Goal: Task Accomplishment & Management: Manage account settings

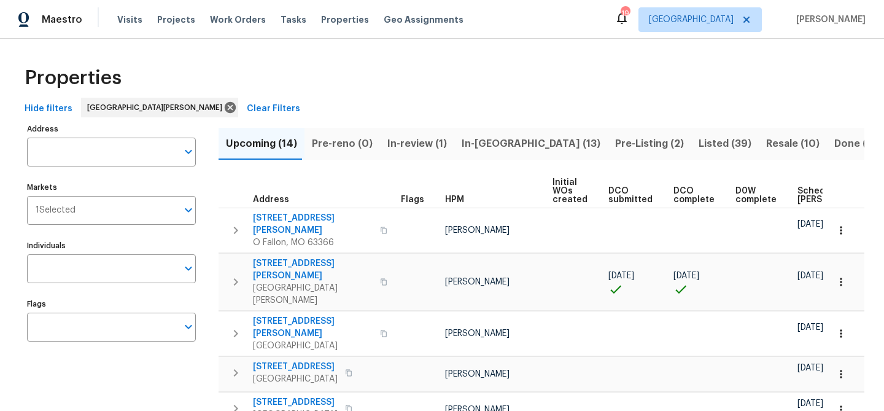
click at [283, 24] on div "Tasks" at bounding box center [294, 20] width 26 height 13
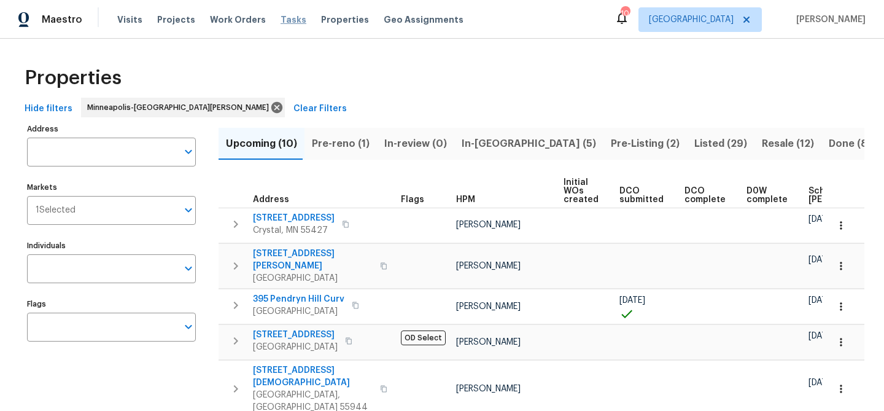
click at [281, 19] on span "Tasks" at bounding box center [294, 19] width 26 height 9
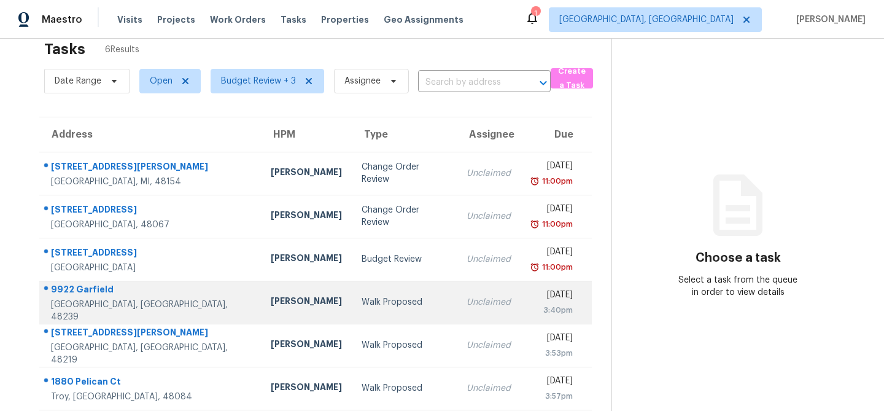
scroll to position [39, 0]
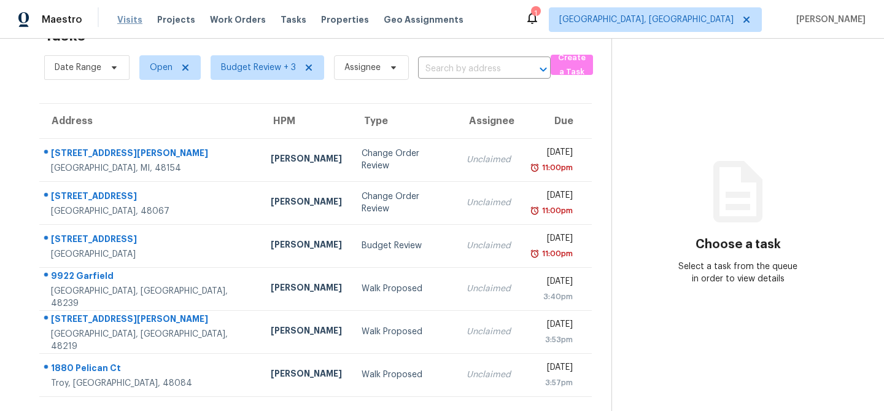
click at [122, 18] on span "Visits" at bounding box center [129, 20] width 25 height 12
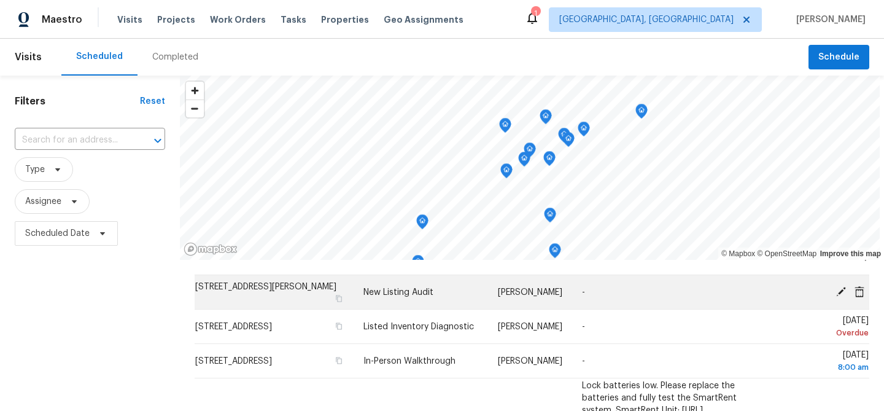
scroll to position [25, 0]
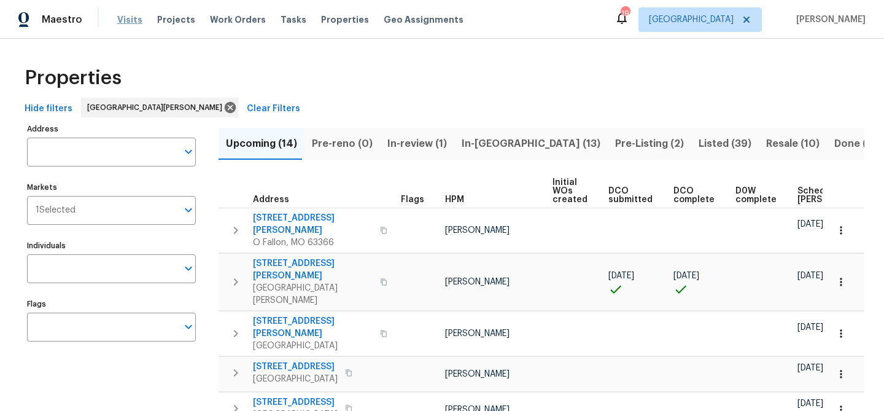
click at [132, 23] on span "Visits" at bounding box center [129, 20] width 25 height 12
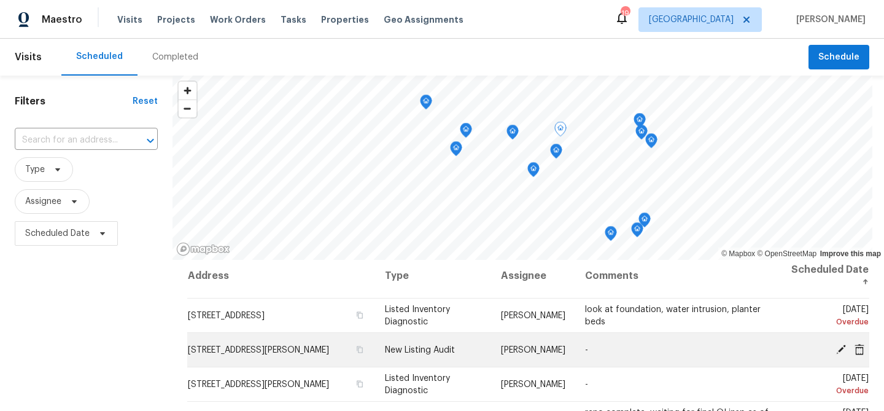
scroll to position [4, 0]
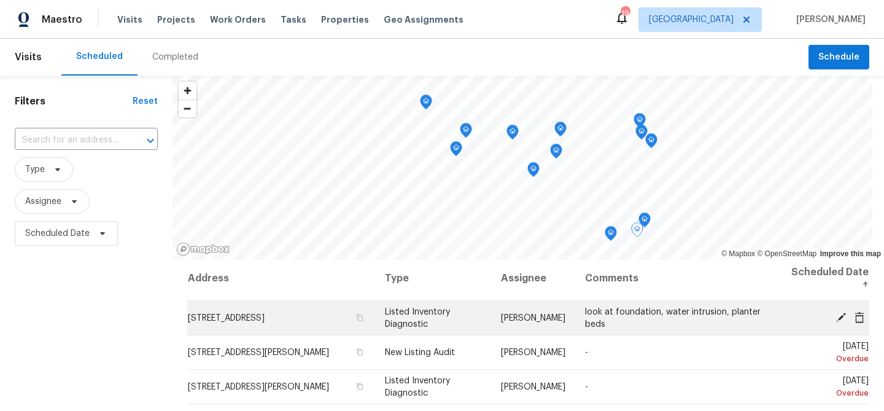
click at [864, 319] on icon at bounding box center [859, 316] width 11 height 11
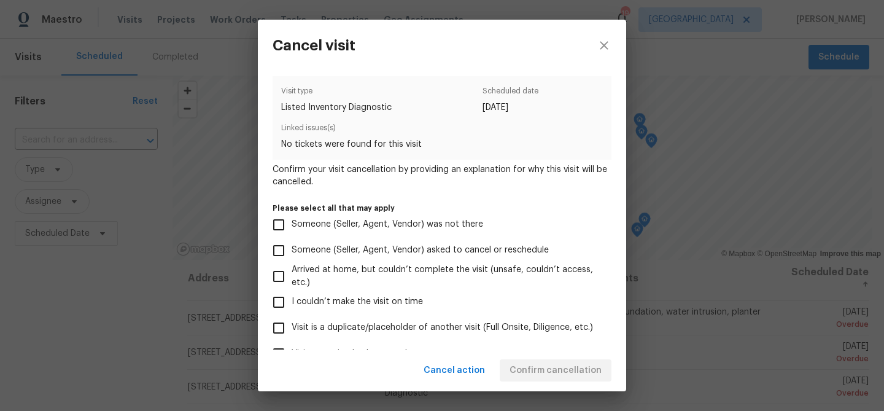
scroll to position [131, 0]
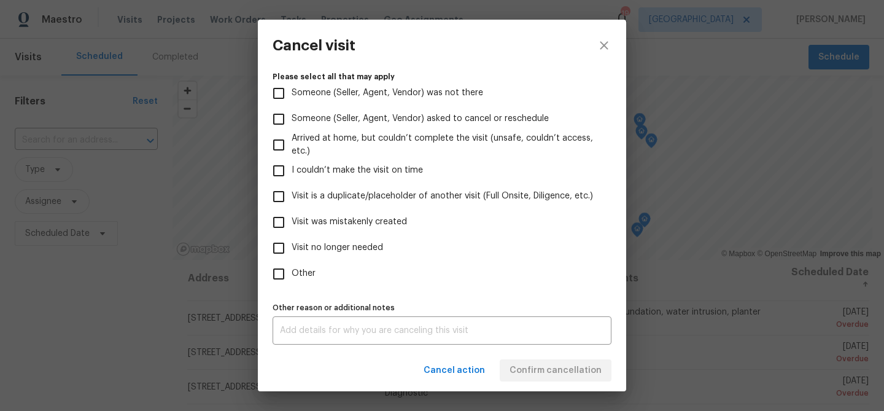
click at [322, 250] on span "Visit no longer needed" at bounding box center [337, 247] width 91 height 13
click at [292, 250] on input "Visit no longer needed" at bounding box center [279, 248] width 26 height 26
checkbox input "true"
click at [330, 327] on textarea at bounding box center [442, 330] width 324 height 9
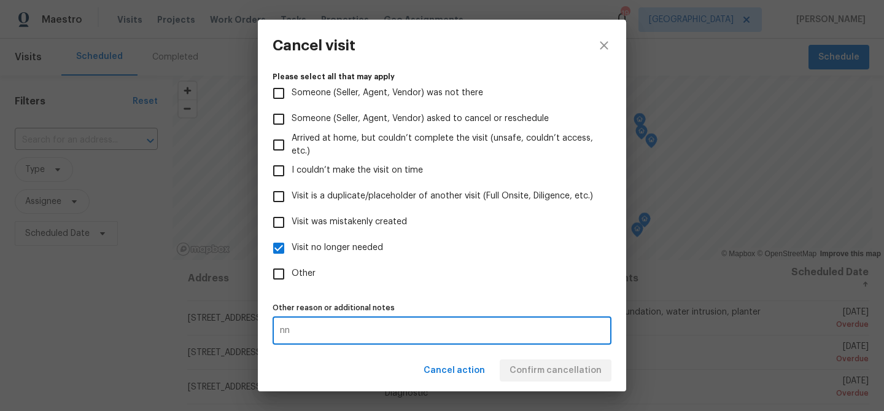
type textarea "nn"
click at [524, 345] on div "Visit type Listed Inventory Diagnostic Scheduled date 7/29/2025 Linked issues(s…" at bounding box center [442, 210] width 368 height 278
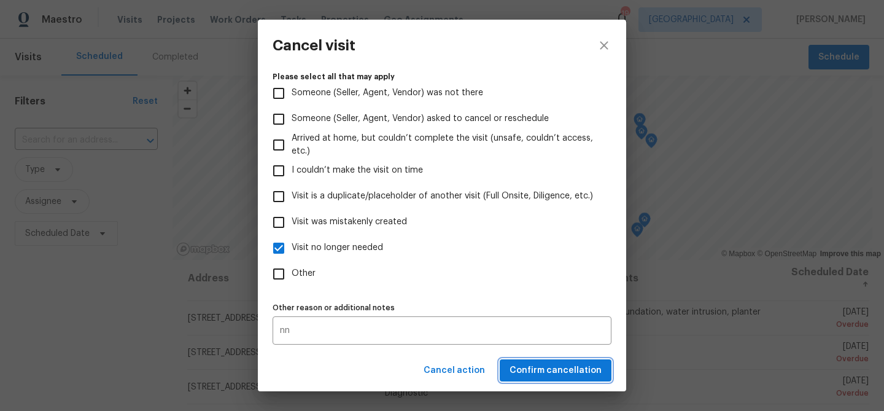
click at [537, 365] on span "Confirm cancellation" at bounding box center [556, 370] width 92 height 15
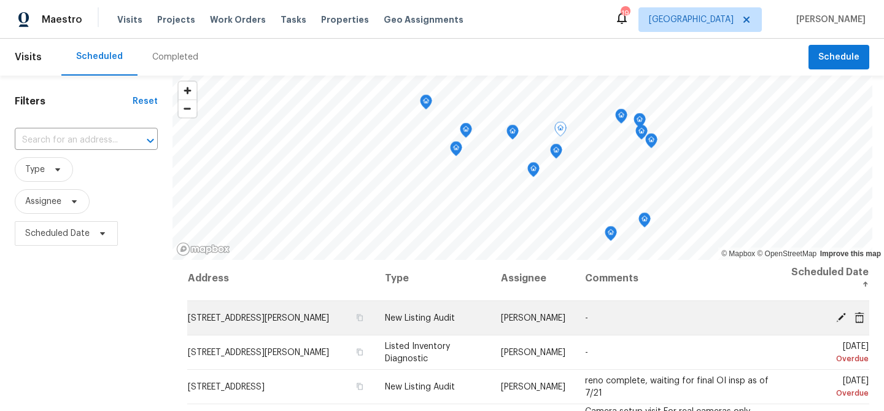
click at [840, 315] on icon at bounding box center [841, 317] width 10 height 10
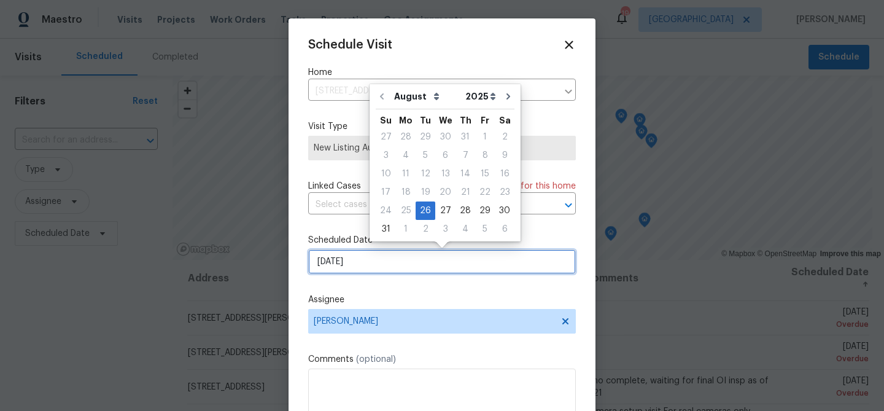
click at [403, 262] on input "8/26/2025" at bounding box center [442, 261] width 268 height 25
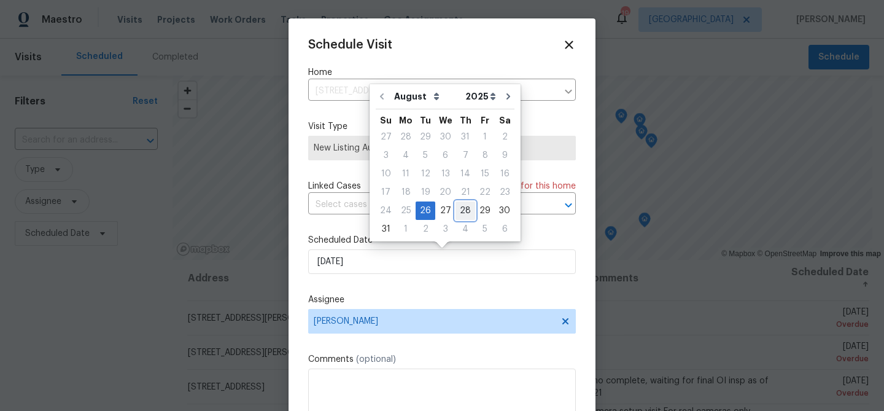
click at [457, 212] on div "28" at bounding box center [466, 210] width 20 height 17
type input "8/28/2025"
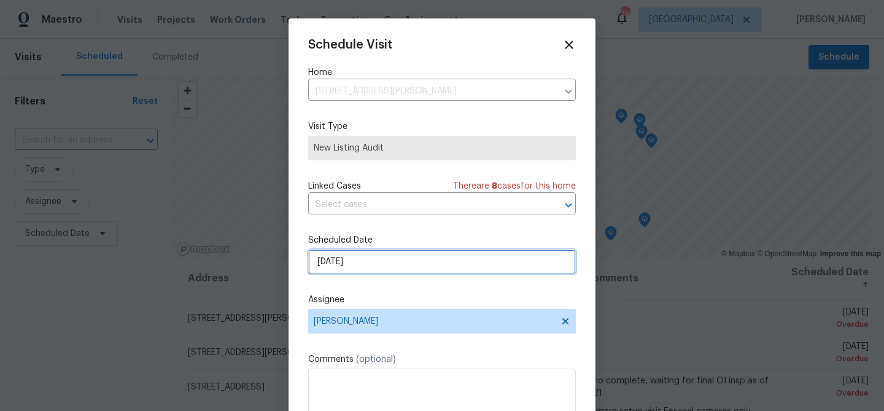
click at [421, 260] on input "8/28/2025" at bounding box center [442, 261] width 268 height 25
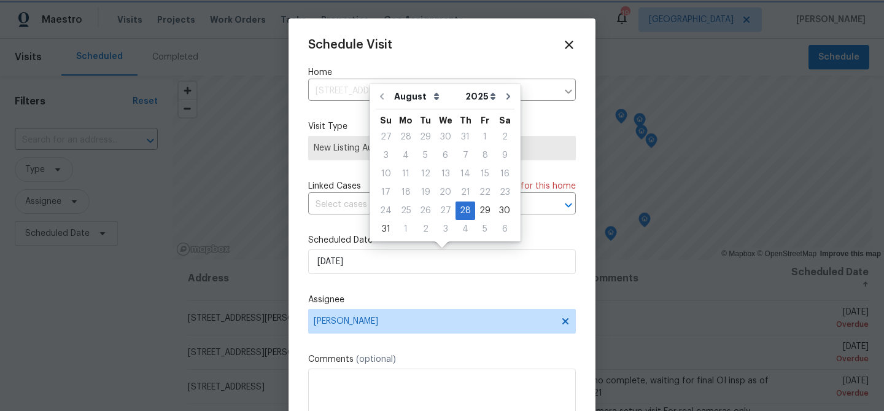
click at [435, 298] on label "Assignee" at bounding box center [442, 299] width 268 height 12
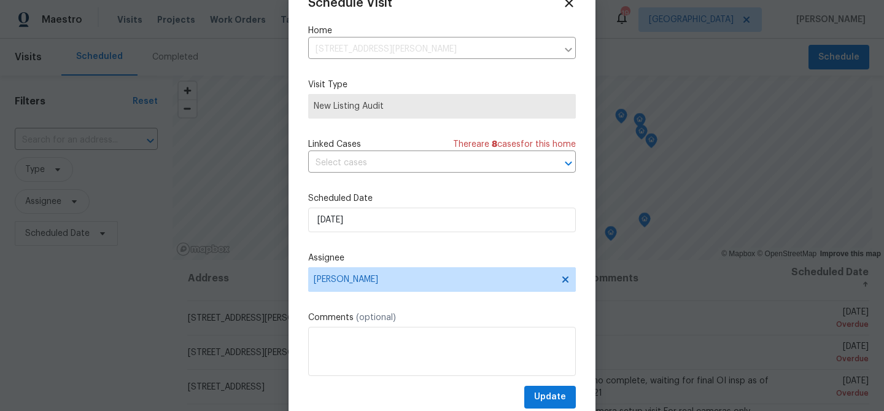
scroll to position [56, 0]
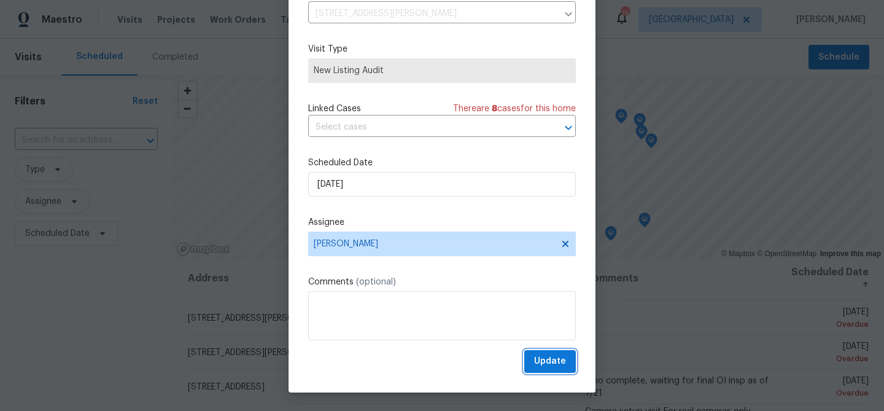
click at [560, 357] on span "Update" at bounding box center [550, 361] width 32 height 15
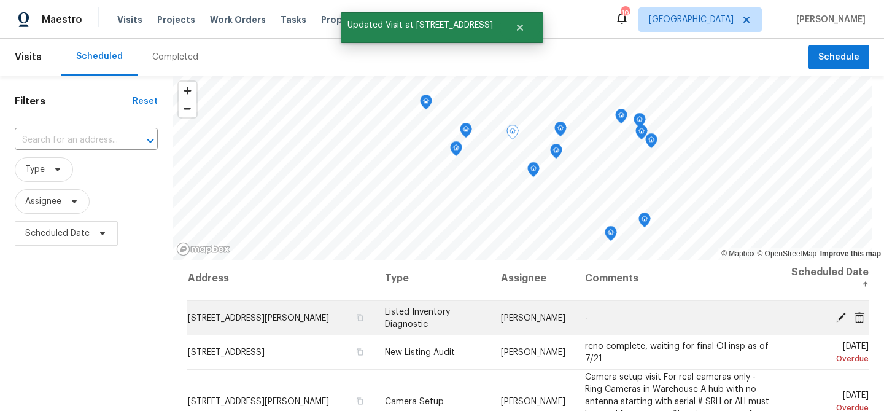
click at [839, 317] on icon at bounding box center [841, 317] width 10 height 10
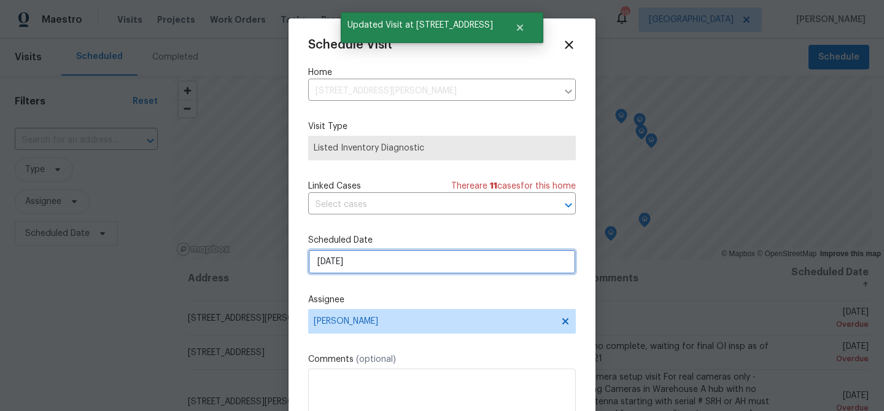
click at [471, 266] on input "8/26/2025" at bounding box center [442, 261] width 268 height 25
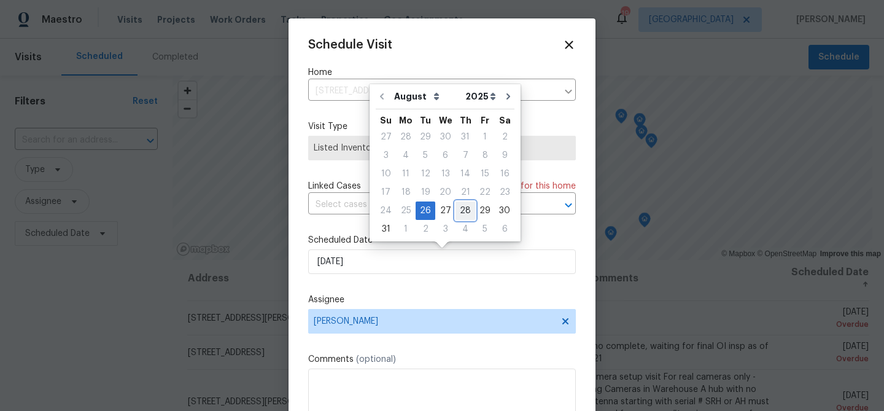
click at [465, 211] on div "28" at bounding box center [466, 210] width 20 height 17
type input "8/28/2025"
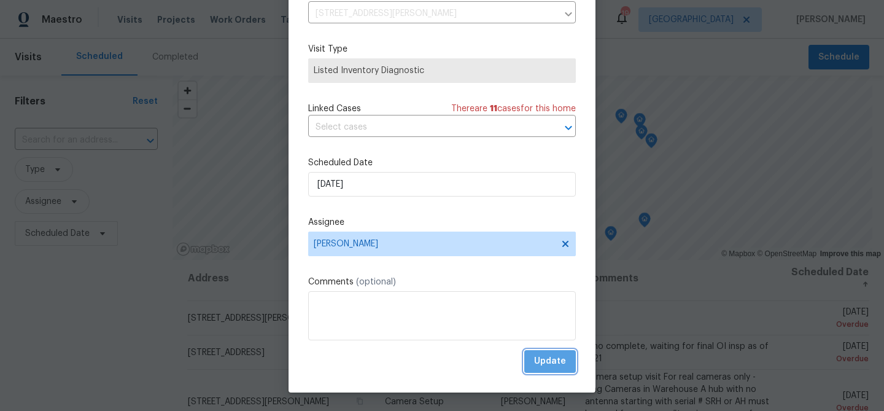
click at [546, 357] on span "Update" at bounding box center [550, 361] width 32 height 15
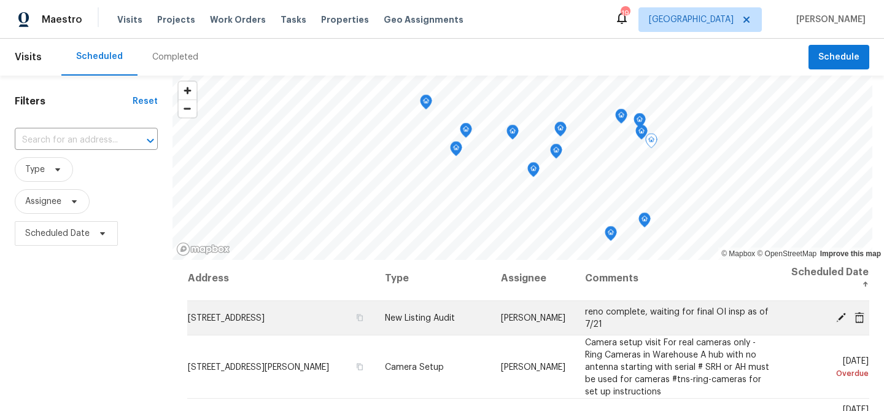
click at [839, 317] on icon at bounding box center [841, 317] width 10 height 10
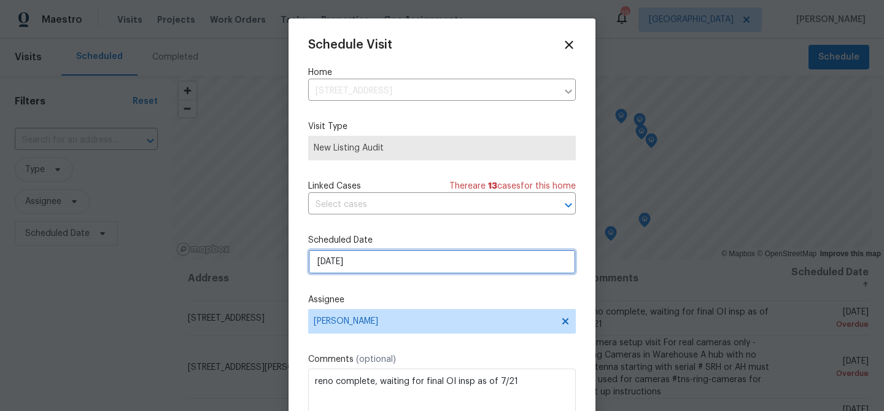
click at [366, 259] on input "8/27/2025" at bounding box center [442, 261] width 268 height 25
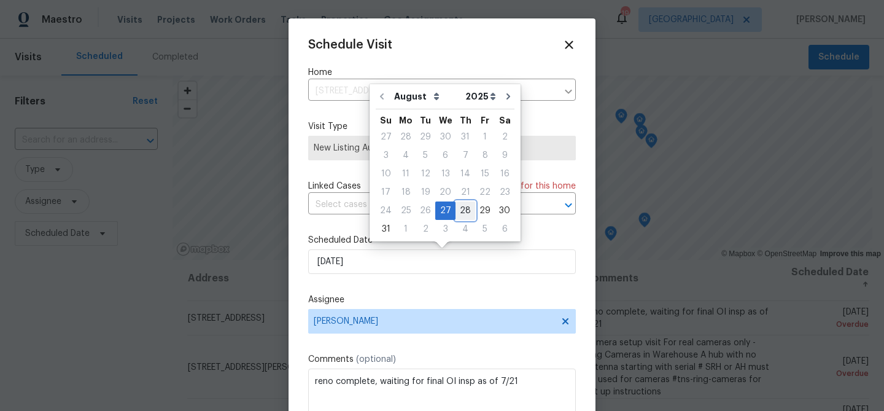
click at [461, 206] on div "28" at bounding box center [466, 210] width 20 height 17
type input "8/28/2025"
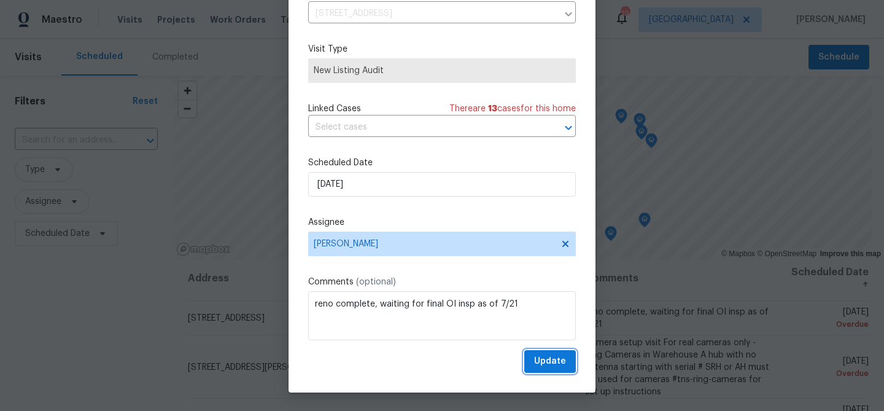
click at [552, 364] on span "Update" at bounding box center [550, 361] width 32 height 15
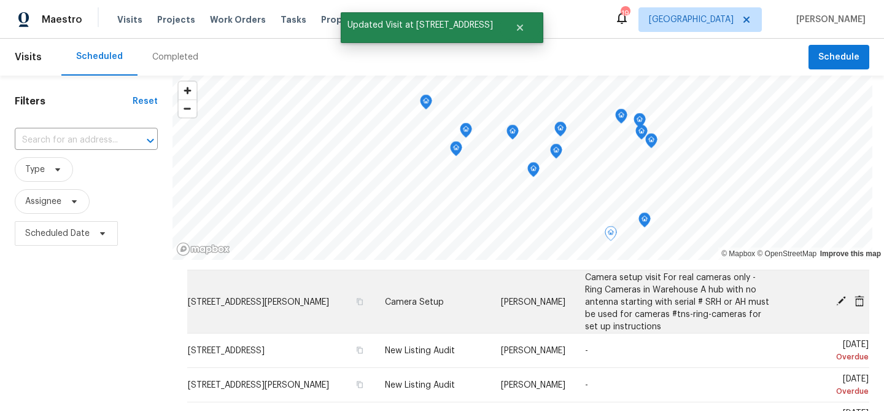
scroll to position [36, 0]
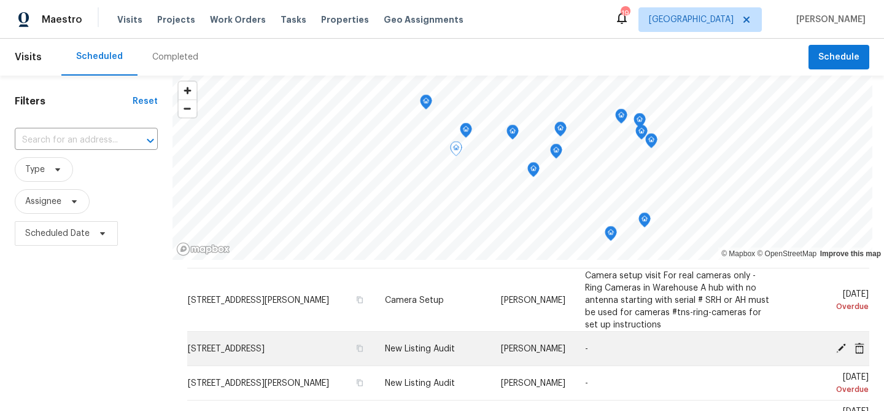
click at [839, 346] on icon at bounding box center [841, 347] width 11 height 11
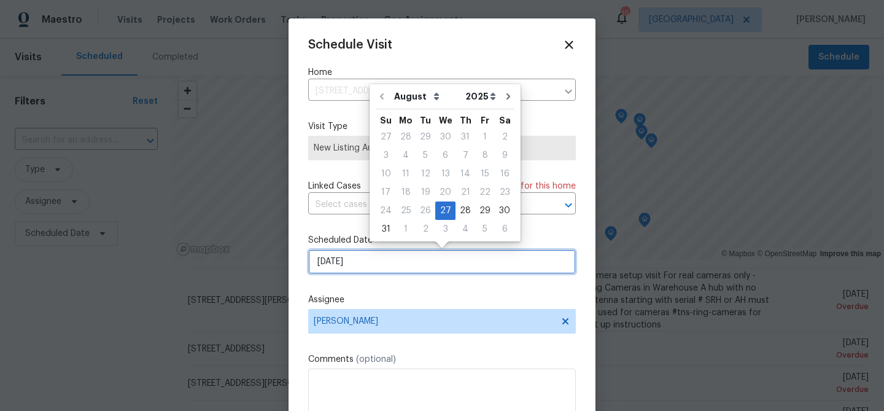
click at [415, 265] on input "8/27/2025" at bounding box center [442, 261] width 268 height 25
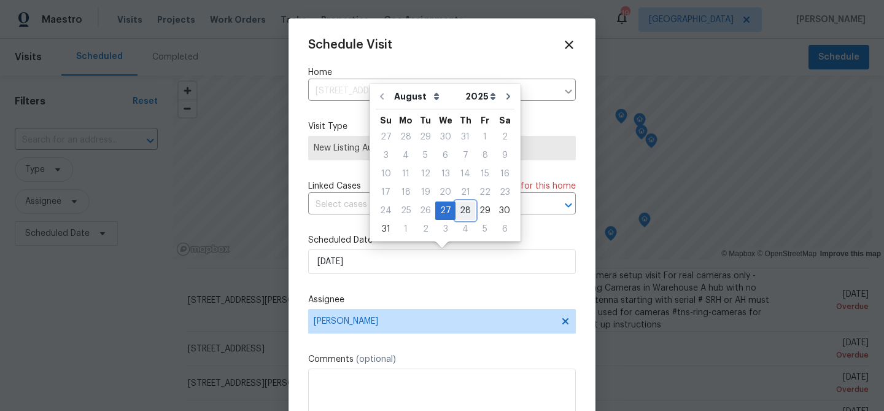
click at [456, 215] on div "28" at bounding box center [466, 210] width 20 height 17
type input "8/28/2025"
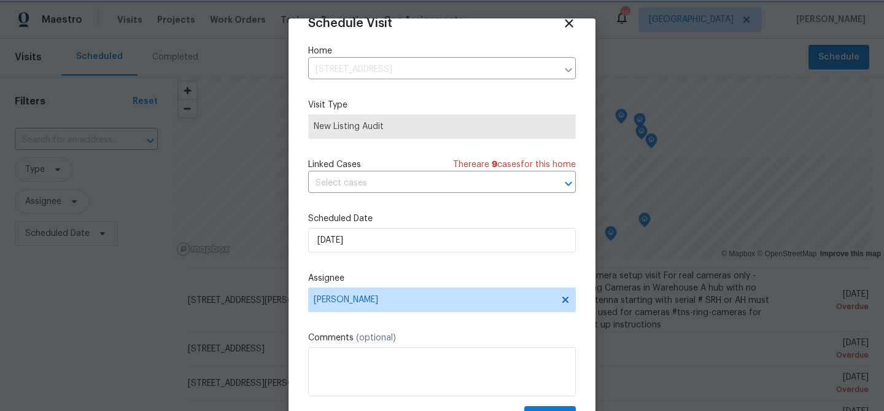
scroll to position [56, 0]
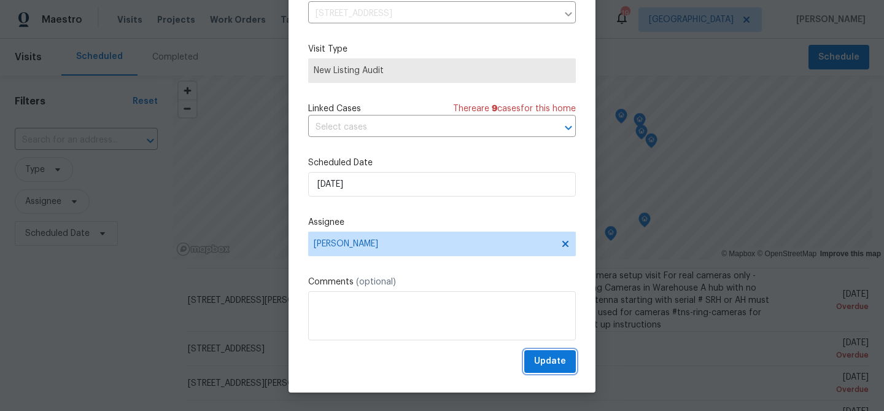
click at [551, 363] on span "Update" at bounding box center [550, 361] width 32 height 15
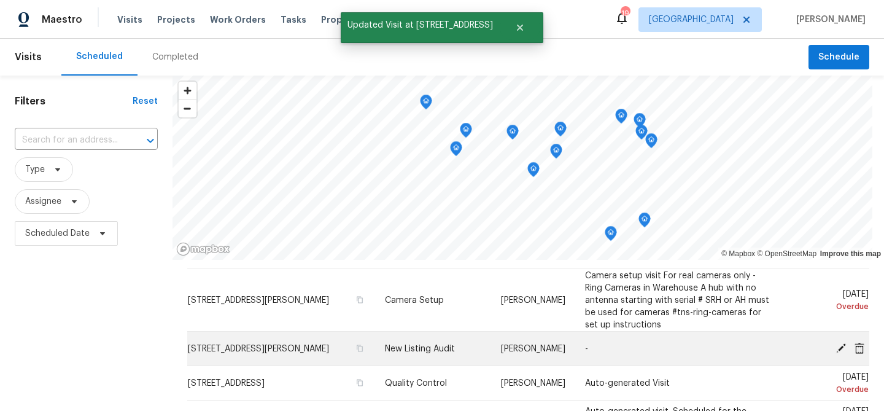
click at [838, 346] on icon at bounding box center [841, 347] width 11 height 11
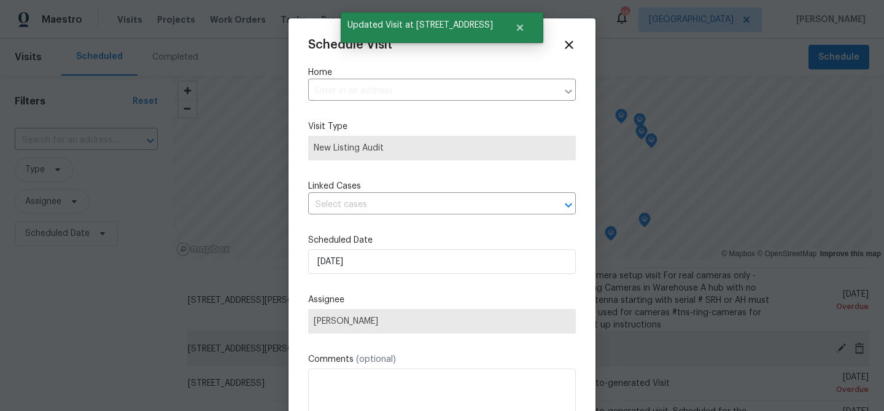
type input "191 Gardenia Dr, Troy, MO 63379"
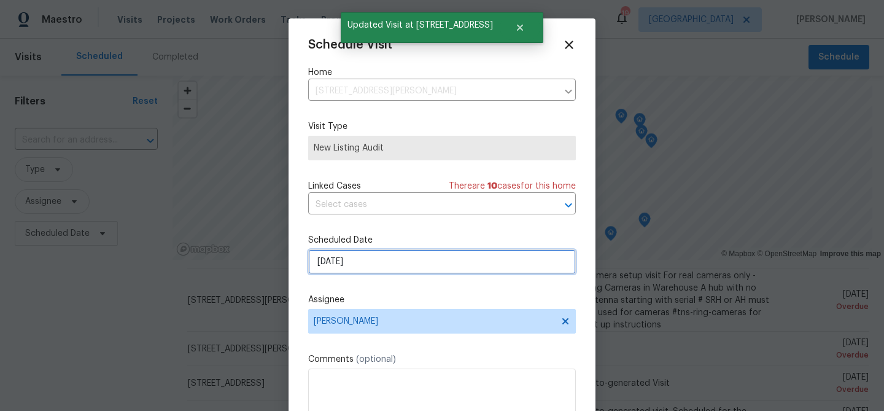
click at [389, 264] on input "8/27/2025" at bounding box center [442, 261] width 268 height 25
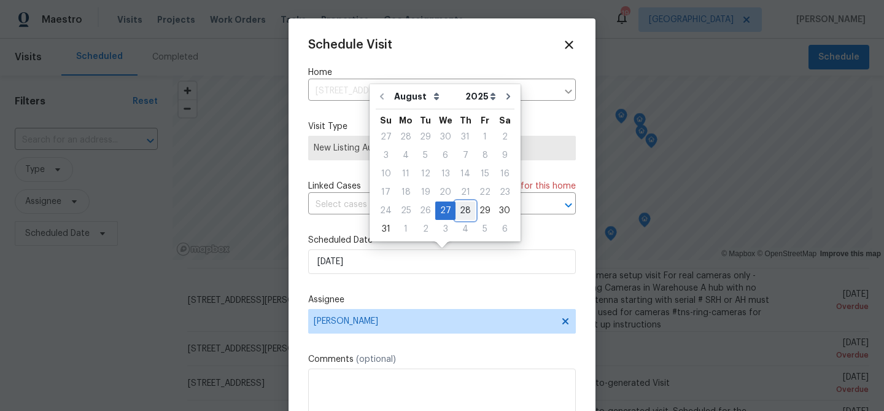
click at [462, 209] on div "28" at bounding box center [466, 210] width 20 height 17
type input "8/28/2025"
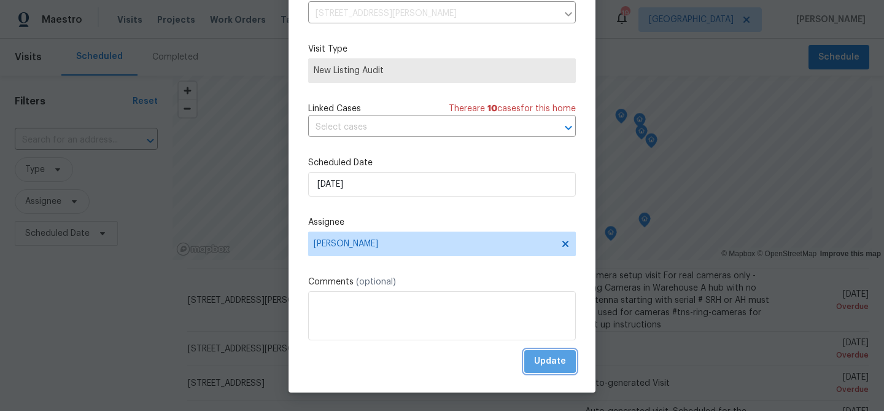
click at [540, 353] on button "Update" at bounding box center [550, 361] width 52 height 23
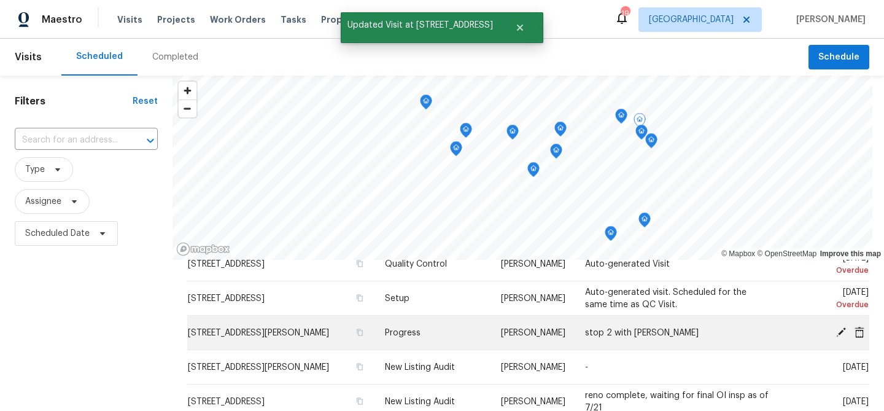
scroll to position [123, 0]
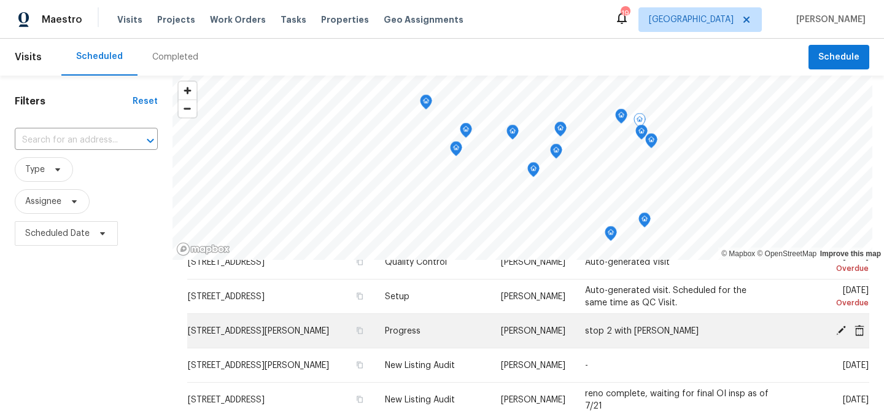
click at [839, 328] on icon at bounding box center [841, 329] width 11 height 11
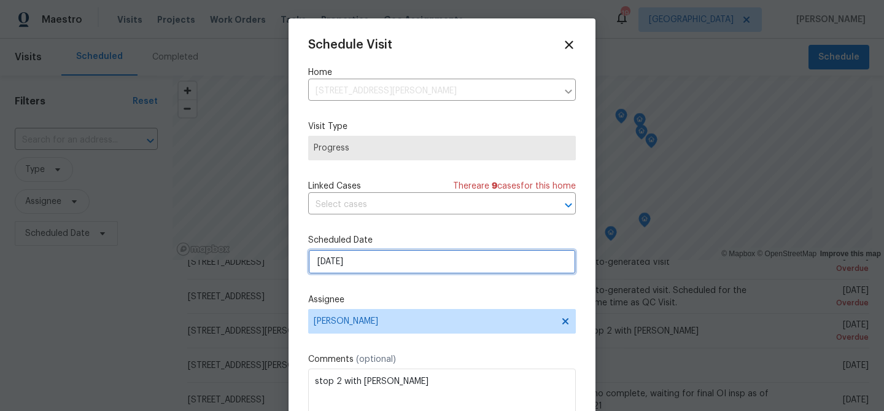
click at [378, 256] on input "8/27/2025" at bounding box center [442, 261] width 268 height 25
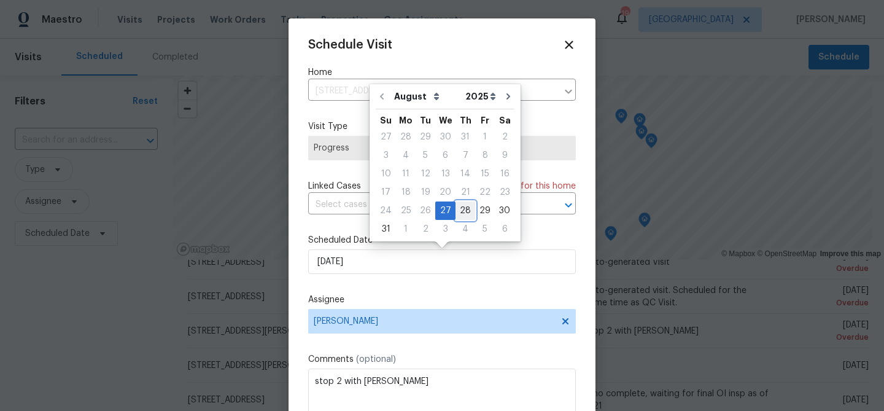
click at [463, 206] on div "28" at bounding box center [466, 210] width 20 height 17
type input "8/28/2025"
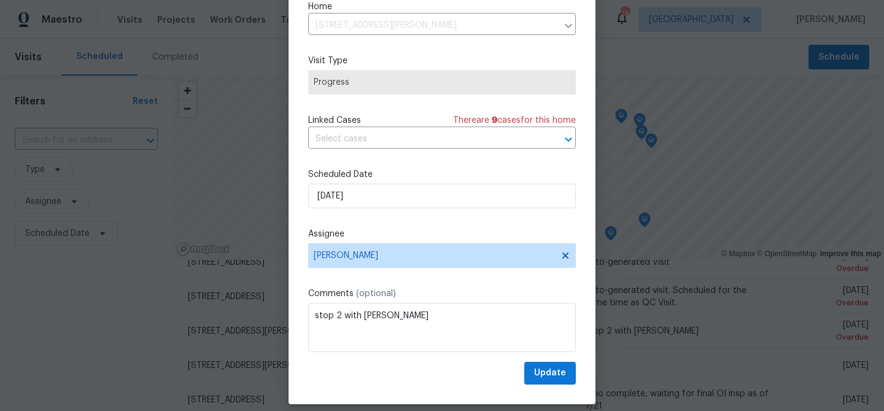
scroll to position [56, 0]
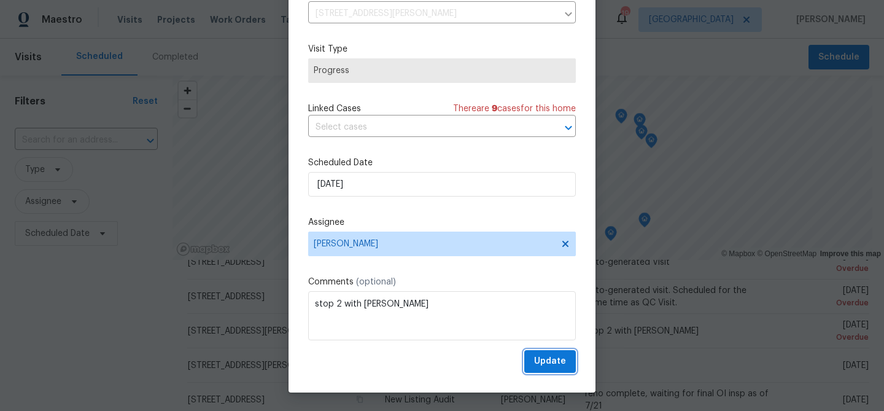
click at [540, 361] on span "Update" at bounding box center [550, 361] width 32 height 15
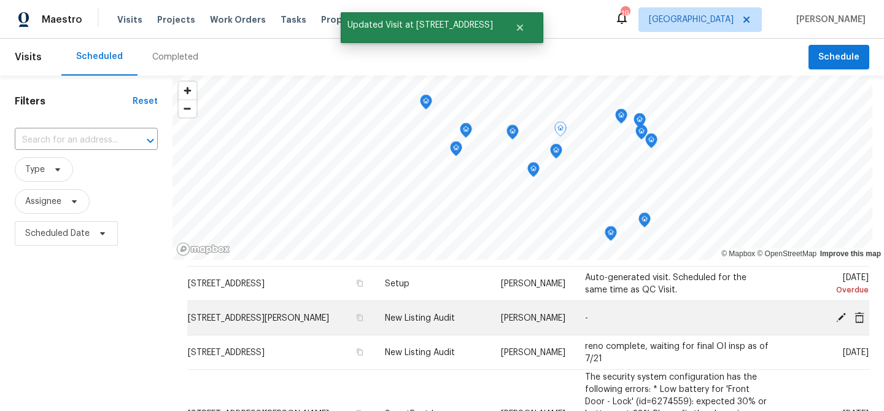
scroll to position [136, 0]
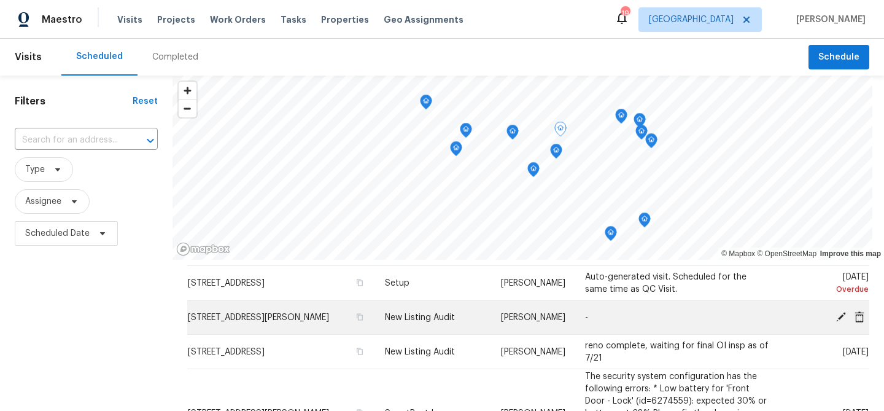
click at [837, 317] on icon at bounding box center [841, 316] width 10 height 10
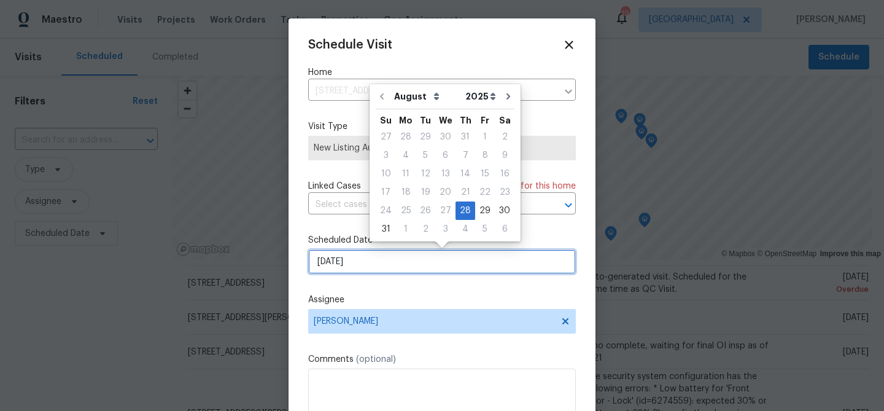
click at [406, 256] on input "8/28/2025" at bounding box center [442, 261] width 268 height 25
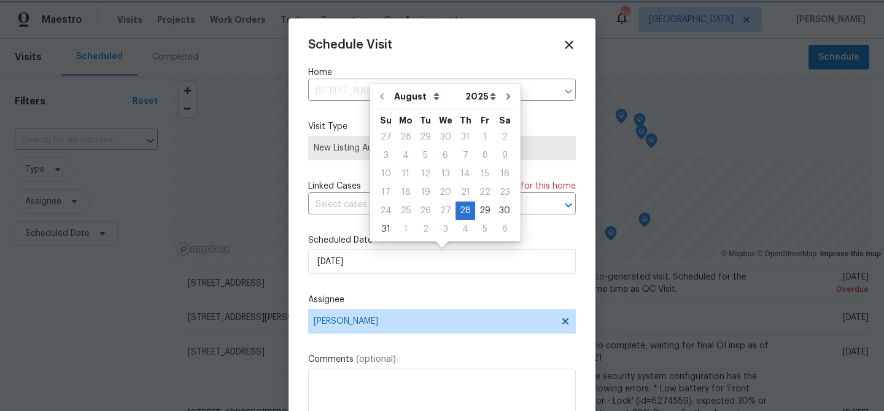
click at [421, 290] on div "Schedule Visit Home 417 Dove Dr, Saint Charles, MO 63301 ​ Visit Type New Listi…" at bounding box center [442, 244] width 268 height 412
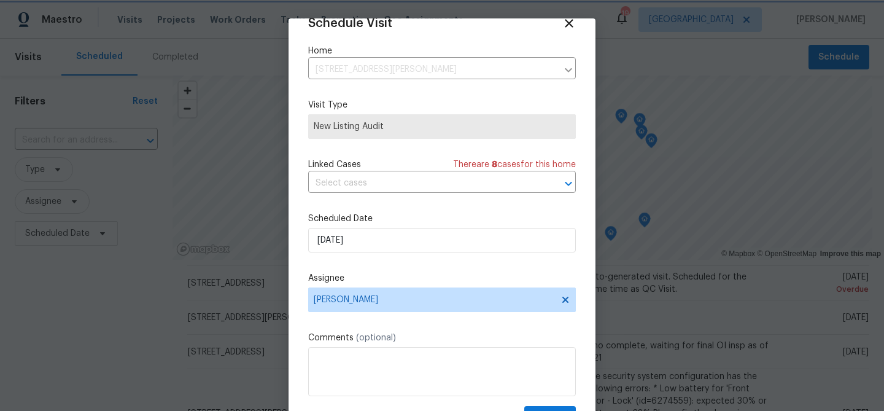
scroll to position [56, 0]
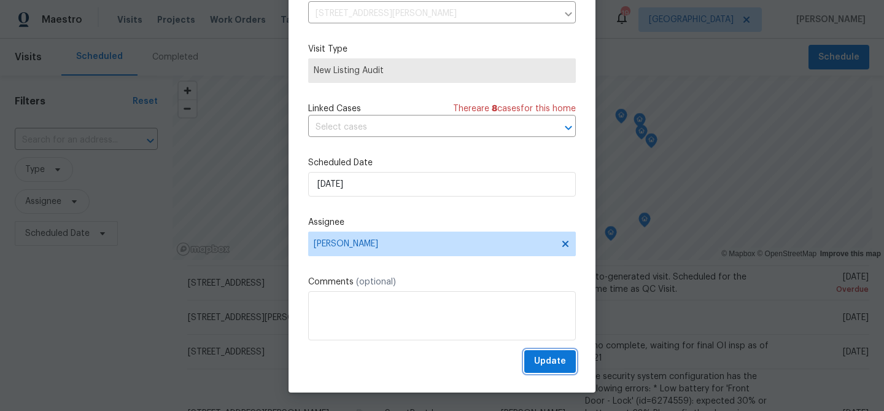
click at [551, 366] on span "Update" at bounding box center [550, 361] width 32 height 15
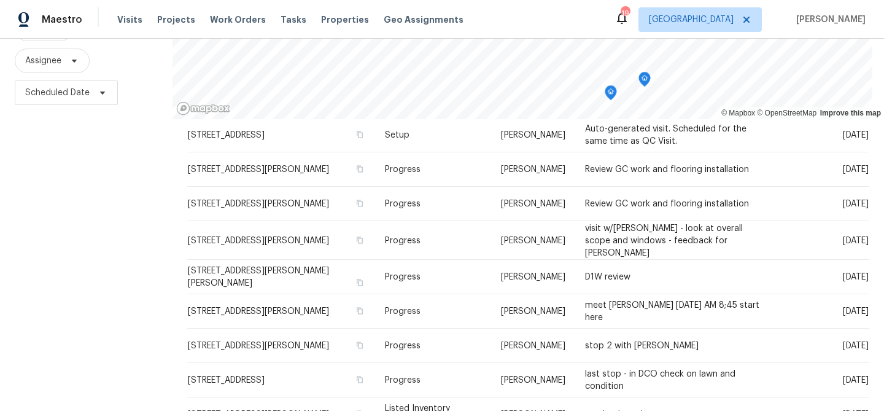
scroll to position [0, 0]
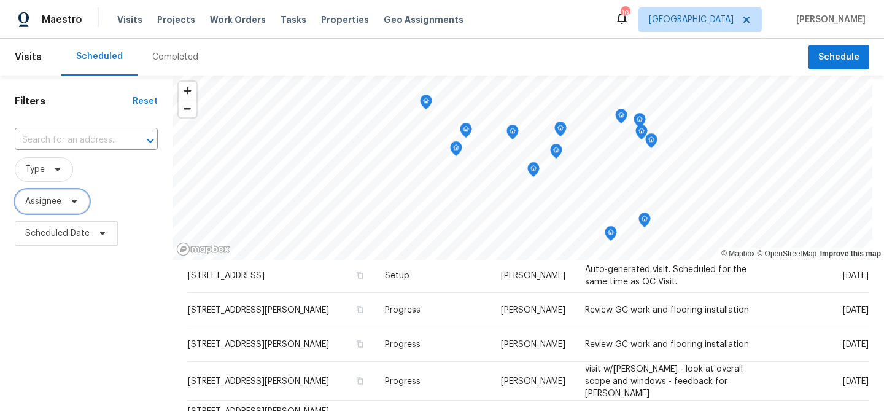
click at [46, 203] on span "Assignee" at bounding box center [43, 201] width 36 height 12
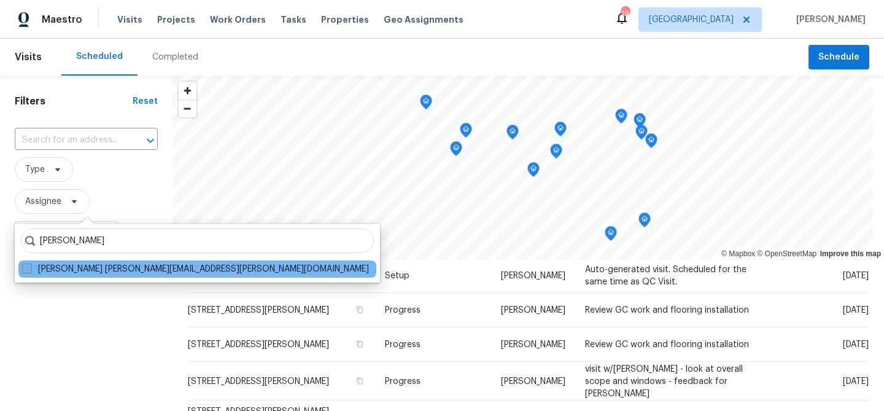
type input "matt bohlinger"
click at [64, 268] on label "Matt Bohlinger matt.bohlinger@opendoor.com" at bounding box center [195, 269] width 347 height 12
click at [30, 268] on input "Matt Bohlinger matt.bohlinger@opendoor.com" at bounding box center [26, 267] width 8 height 8
checkbox input "true"
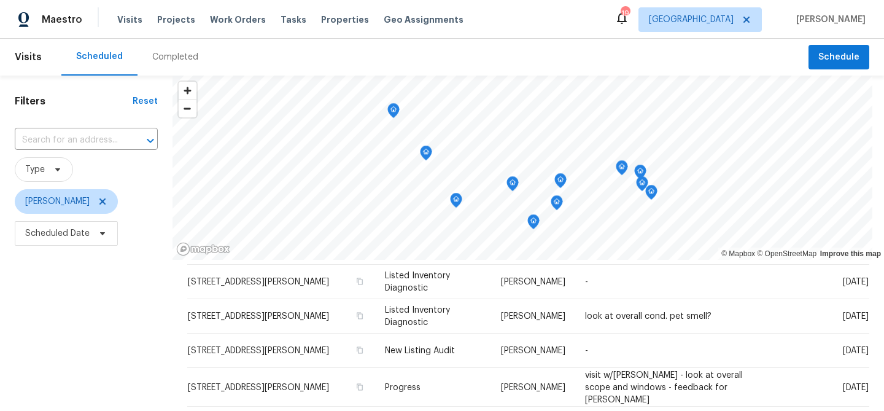
scroll to position [139, 0]
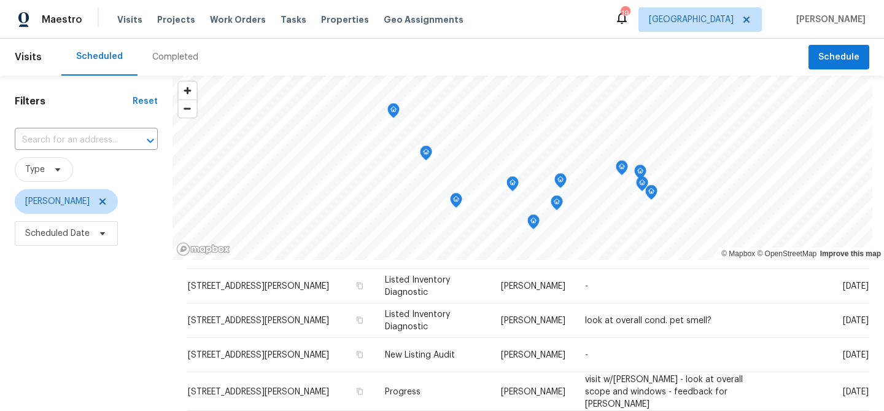
click at [64, 267] on div "Filters Reset ​ Type Matt Bohlinger Scheduled Date" at bounding box center [86, 332] width 173 height 513
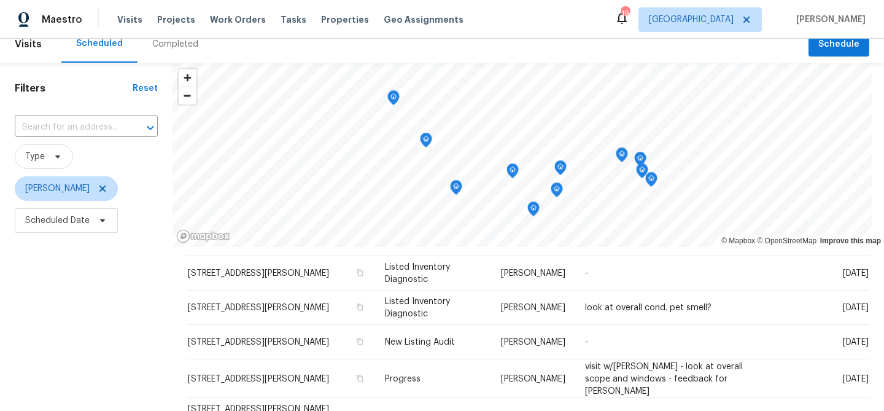
scroll to position [9, 0]
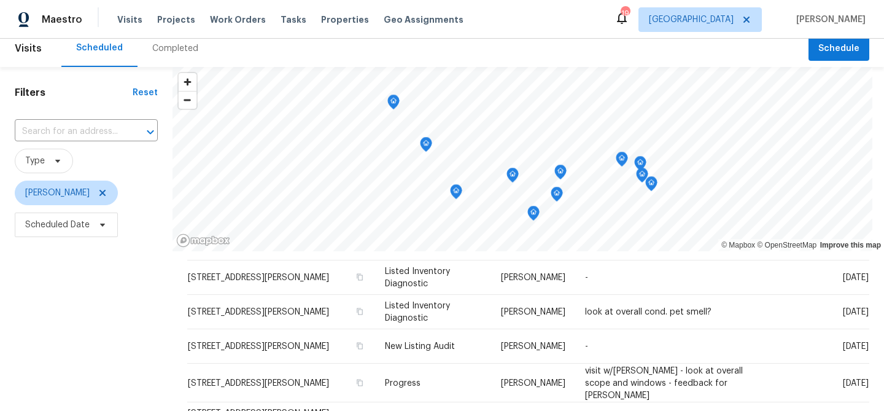
click at [654, 184] on icon "Map marker" at bounding box center [651, 184] width 11 height 14
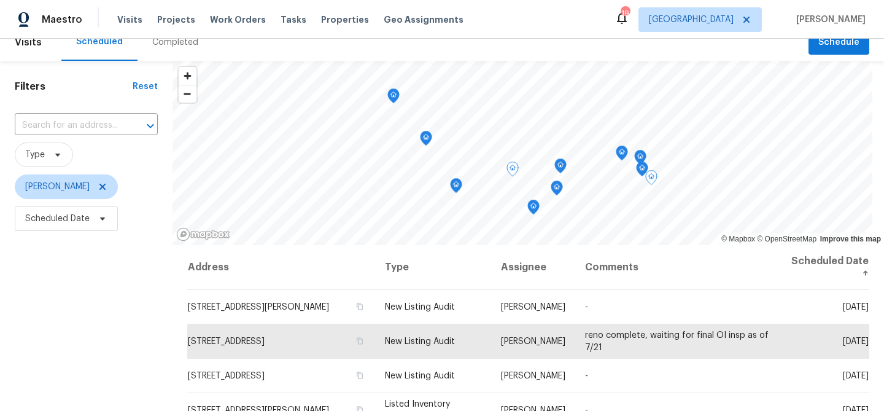
scroll to position [0, 0]
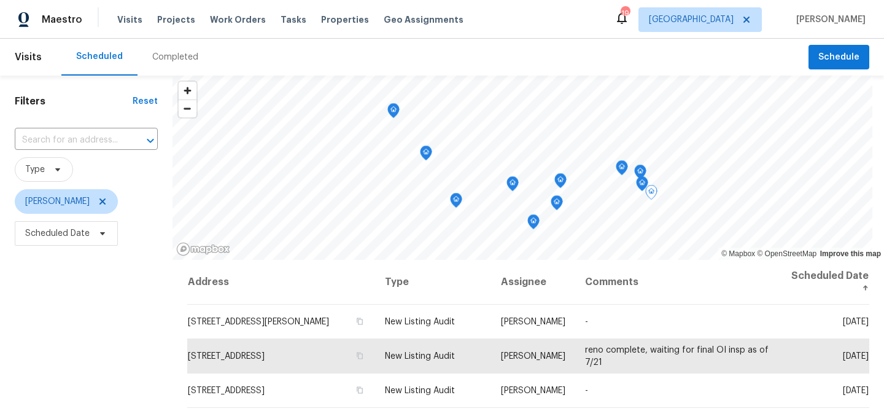
click at [645, 185] on icon "Map marker" at bounding box center [642, 184] width 11 height 14
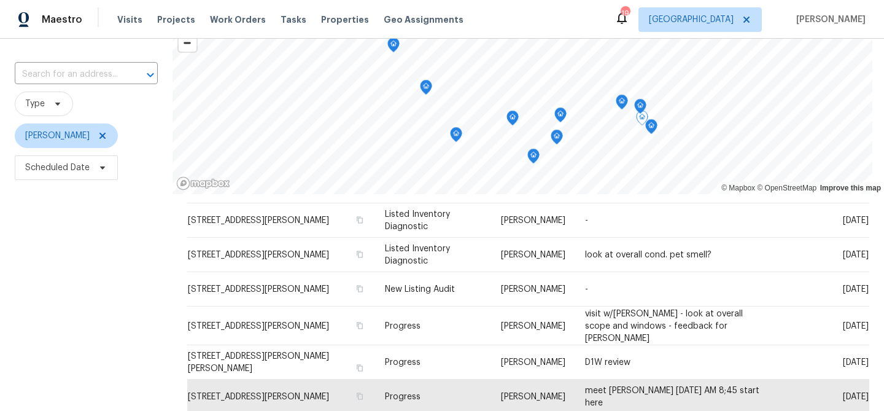
scroll to position [68, 0]
